Goal: Information Seeking & Learning: Learn about a topic

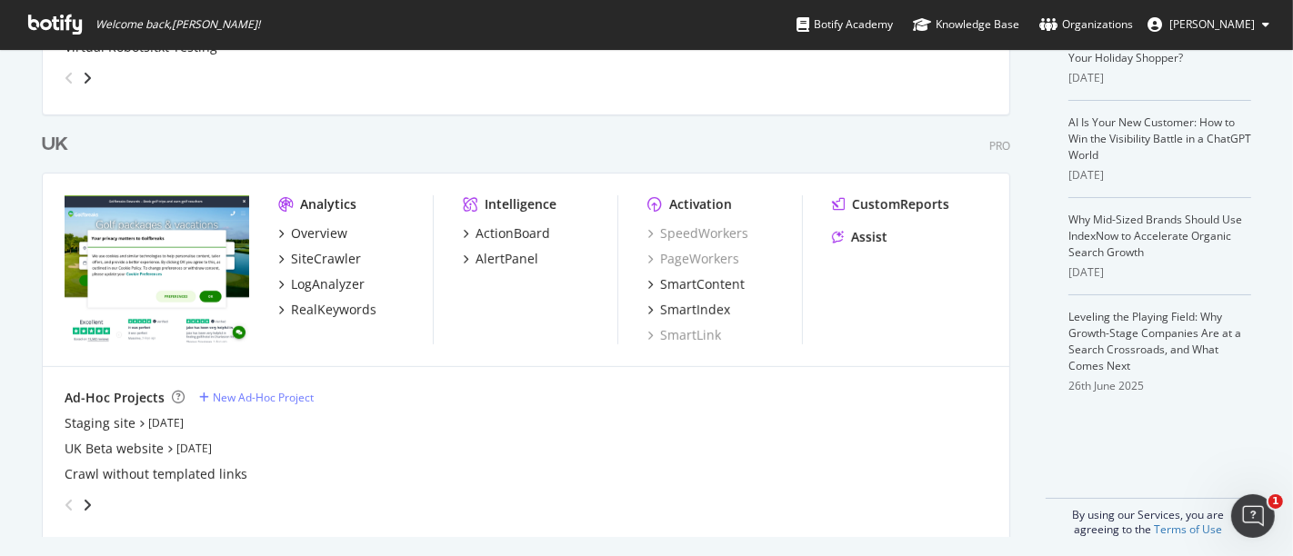
scroll to position [441, 0]
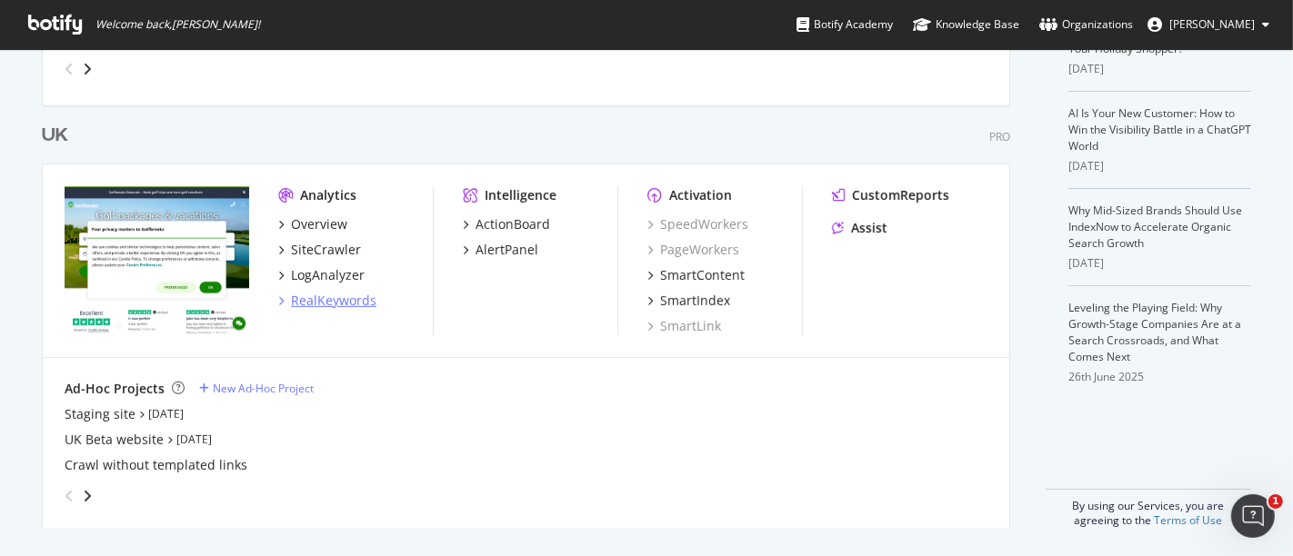
click at [309, 306] on div "RealKeywords" at bounding box center [333, 301] width 85 height 18
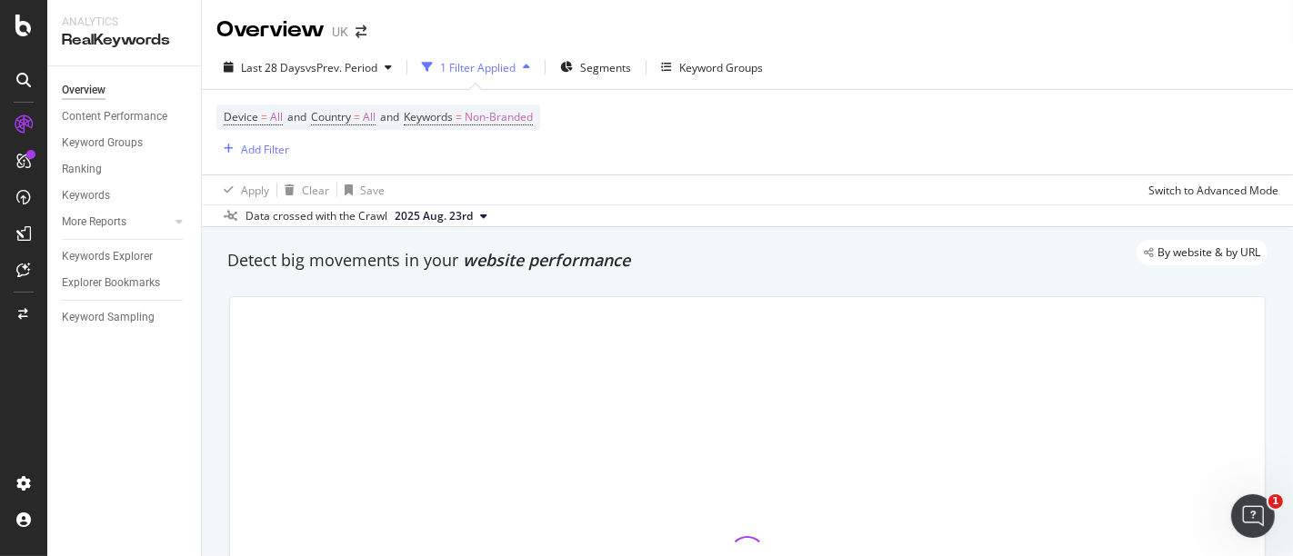
scroll to position [293, 0]
